Goal: Find specific page/section: Find specific page/section

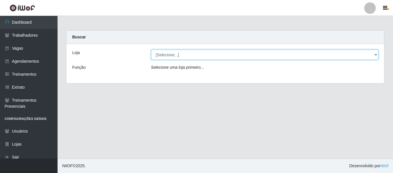
click at [190, 56] on select "[Selecione...] Varejão Supermercados" at bounding box center [265, 55] width 228 height 10
select select "237"
click at [151, 50] on select "[Selecione...] Varejão Supermercados" at bounding box center [265, 55] width 228 height 10
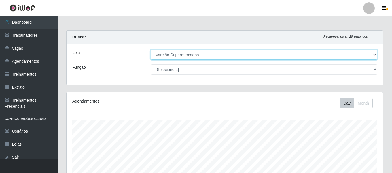
scroll to position [120, 317]
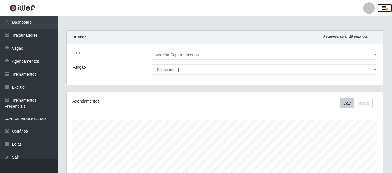
click at [385, 9] on icon "button" at bounding box center [384, 7] width 4 height 5
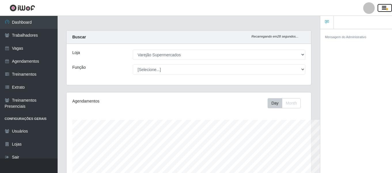
scroll to position [287947, 287822]
click at [386, 8] on icon "button" at bounding box center [384, 7] width 4 height 5
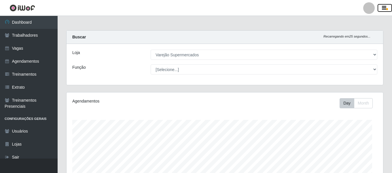
scroll to position [287947, 287750]
click at [386, 8] on icon "button" at bounding box center [384, 7] width 4 height 5
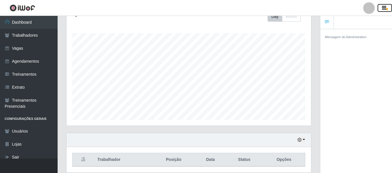
scroll to position [107, 0]
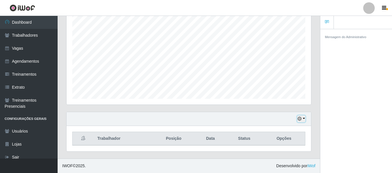
click at [302, 121] on button "button" at bounding box center [301, 118] width 8 height 7
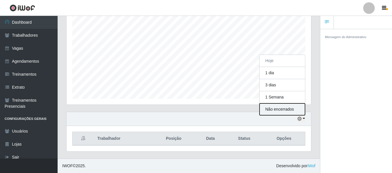
click at [279, 111] on button "Não encerrados" at bounding box center [283, 109] width 46 height 12
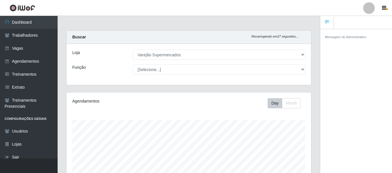
scroll to position [107, 0]
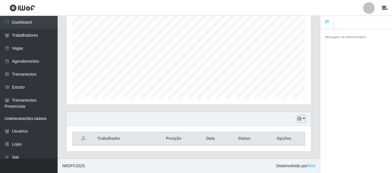
click at [301, 118] on icon "button" at bounding box center [300, 118] width 4 height 4
click at [304, 120] on button "button" at bounding box center [301, 118] width 8 height 7
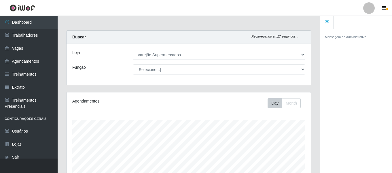
scroll to position [107, 0]
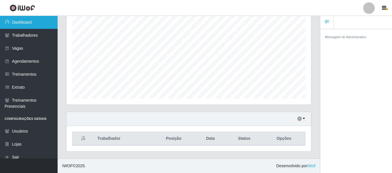
click at [20, 22] on link "Dashboard" at bounding box center [29, 22] width 58 height 13
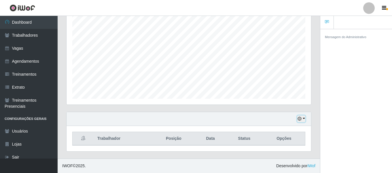
click at [303, 117] on button "button" at bounding box center [301, 118] width 8 height 7
click at [305, 118] on button "button" at bounding box center [301, 118] width 8 height 7
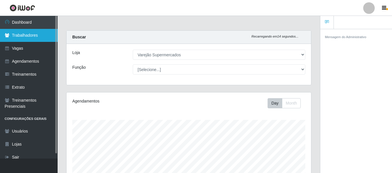
click at [36, 38] on link "Trabalhadores" at bounding box center [29, 35] width 58 height 13
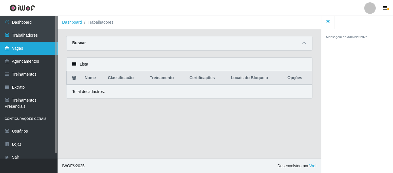
click at [22, 50] on link "Vagas" at bounding box center [29, 48] width 58 height 13
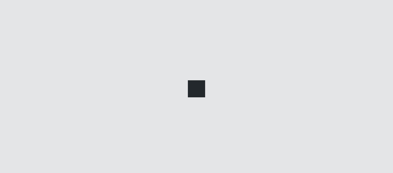
click at [22, 26] on link "Dashboard" at bounding box center [29, 22] width 58 height 13
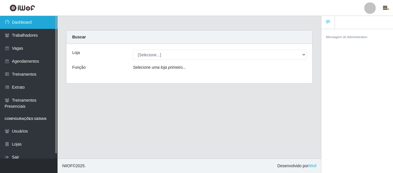
click at [22, 26] on link "Dashboard" at bounding box center [29, 22] width 58 height 13
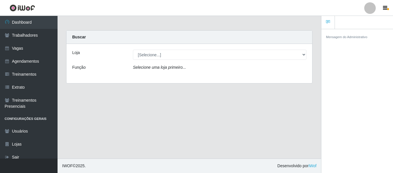
click at [229, 60] on div "Loja [Selecione...] Varejão Supermercados Função Selecione uma loja primeiro..." at bounding box center [190, 63] width 246 height 39
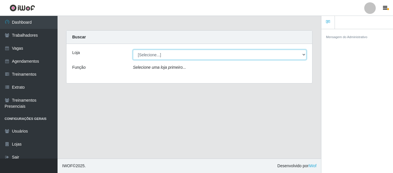
click at [228, 57] on select "[Selecione...] Varejão Supermercados" at bounding box center [220, 55] width 174 height 10
select select "237"
click at [133, 50] on select "[Selecione...] Varejão Supermercados" at bounding box center [220, 55] width 174 height 10
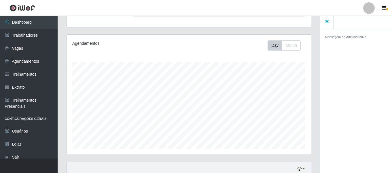
scroll to position [107, 0]
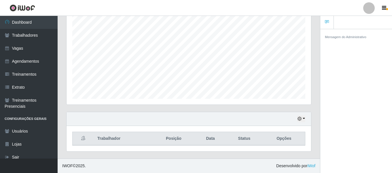
click at [297, 116] on div "Hoje 1 dia 3 dias 1 Semana Não encerrados" at bounding box center [189, 119] width 245 height 14
click at [300, 117] on icon "button" at bounding box center [300, 118] width 4 height 4
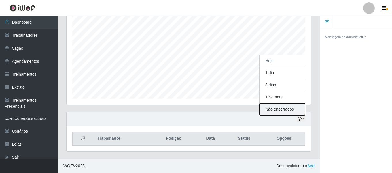
click at [269, 109] on button "Não encerrados" at bounding box center [283, 109] width 46 height 12
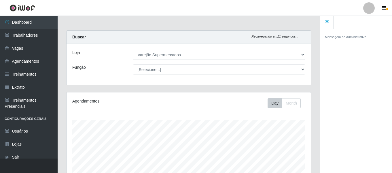
scroll to position [107, 0]
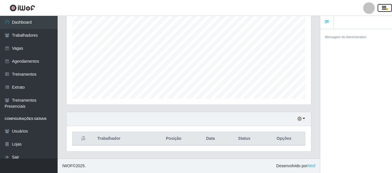
click at [385, 10] on icon "button" at bounding box center [384, 7] width 4 height 5
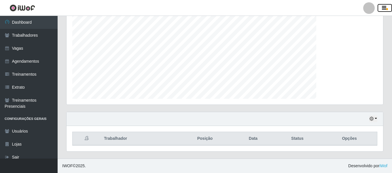
scroll to position [120, 317]
click at [385, 10] on icon "button" at bounding box center [384, 7] width 4 height 5
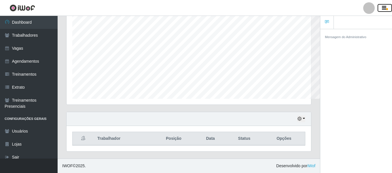
scroll to position [287947, 287822]
click at [385, 10] on icon "button" at bounding box center [384, 7] width 4 height 5
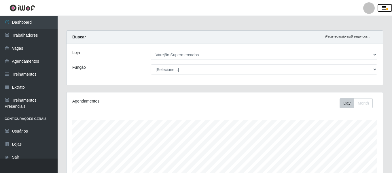
scroll to position [107, 0]
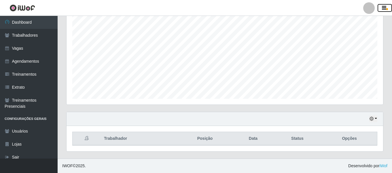
click at [378, 4] on button "button" at bounding box center [385, 8] width 14 height 8
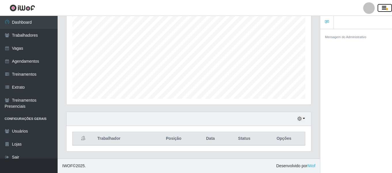
scroll to position [120, 300]
click at [378, 4] on button "button" at bounding box center [385, 8] width 14 height 8
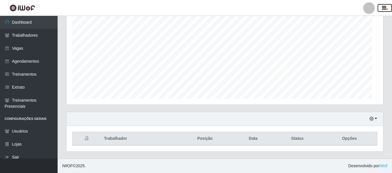
scroll to position [287947, 287750]
click at [378, 4] on button "button" at bounding box center [385, 8] width 14 height 8
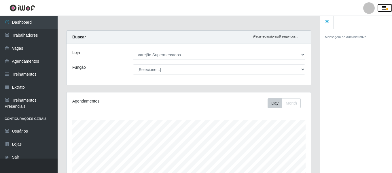
scroll to position [107, 0]
